Goal: Task Accomplishment & Management: Manage account settings

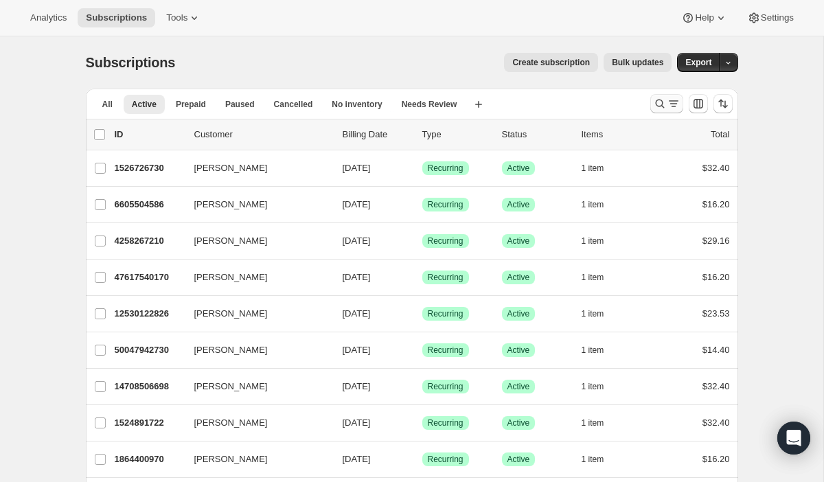
click at [658, 99] on icon "Search and filter results" at bounding box center [660, 104] width 14 height 14
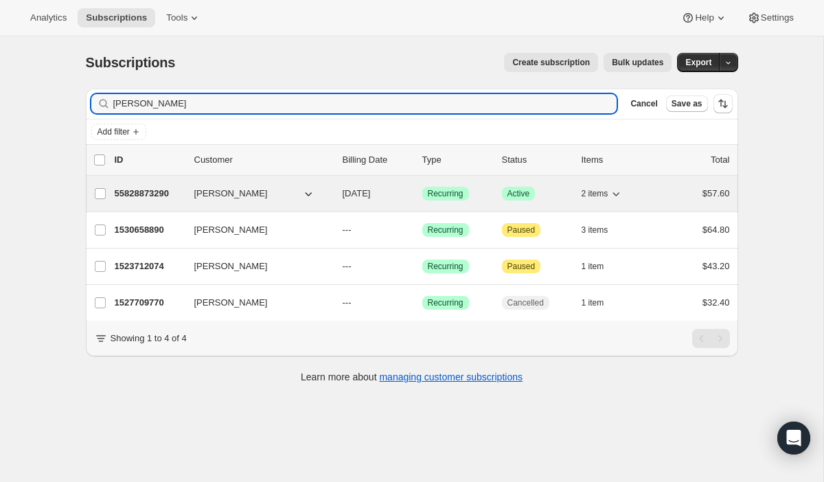
type input "[PERSON_NAME]"
click at [155, 194] on p "55828873290" at bounding box center [149, 194] width 69 height 14
